Goal: Check status

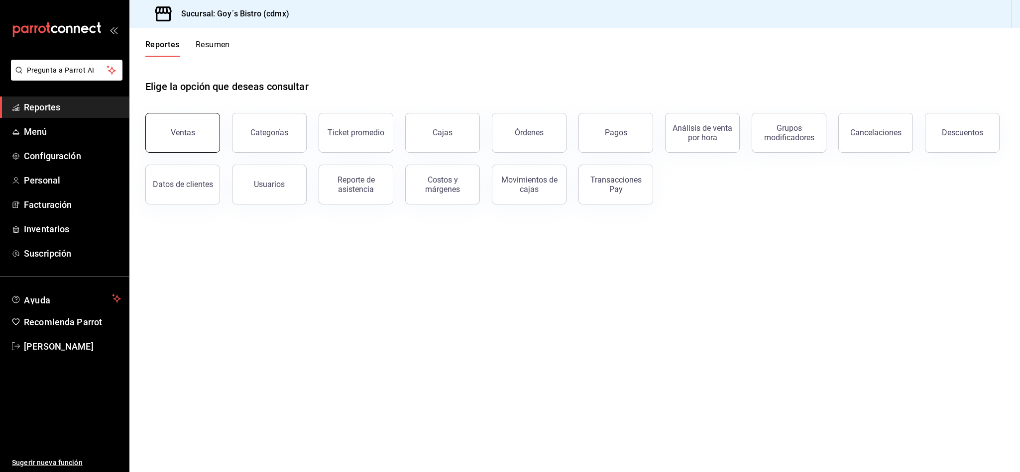
click at [181, 145] on button "Ventas" at bounding box center [182, 133] width 75 height 40
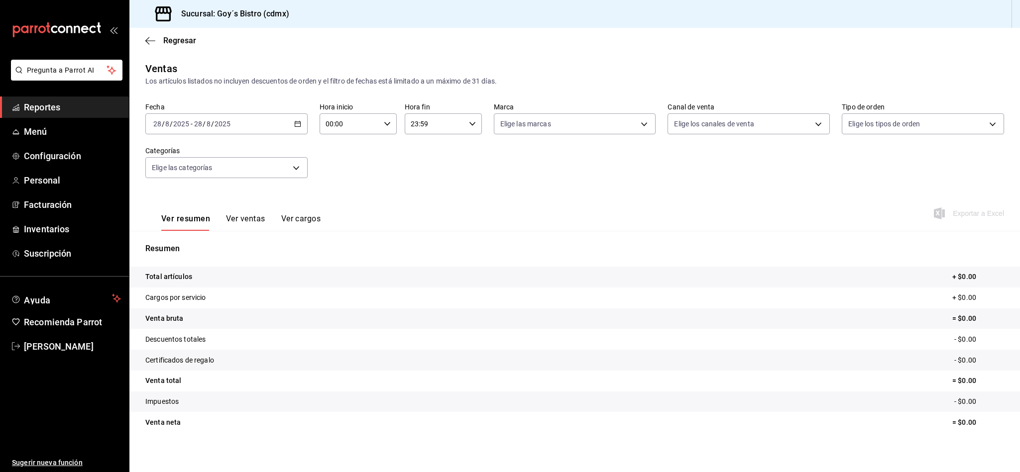
click at [296, 120] on icon "button" at bounding box center [297, 123] width 7 height 7
click at [178, 159] on span "Hoy" at bounding box center [192, 154] width 77 height 10
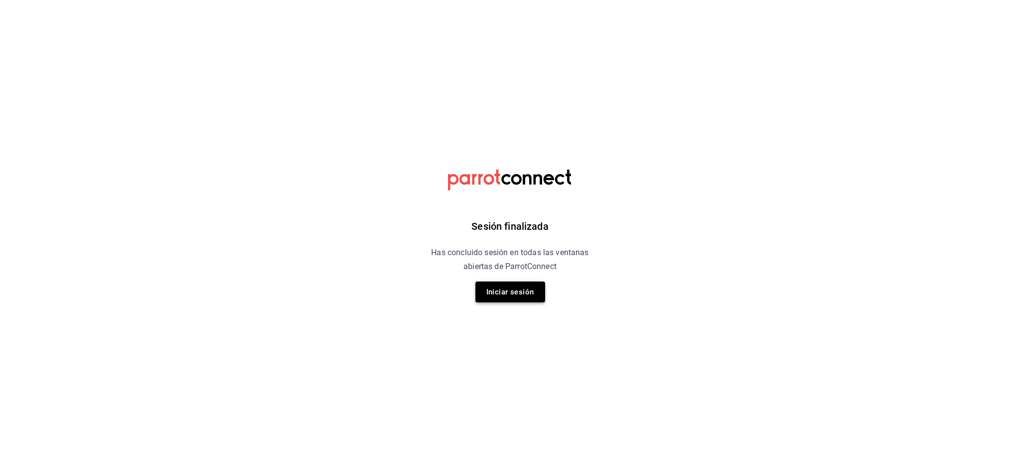
click at [516, 287] on button "Iniciar sesión" at bounding box center [510, 292] width 70 height 21
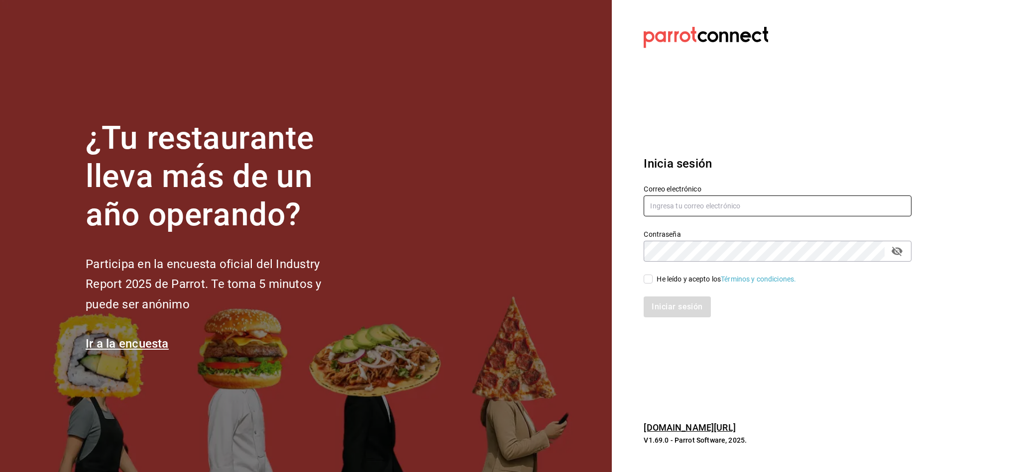
type input "[PERSON_NAME][EMAIL_ADDRESS][DOMAIN_NAME]"
